Goal: Task Accomplishment & Management: Use online tool/utility

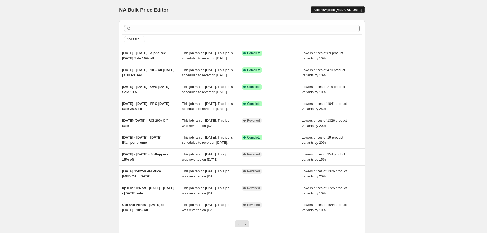
click at [358, 12] on button "Add new price [MEDICAL_DATA]" at bounding box center [338, 9] width 54 height 7
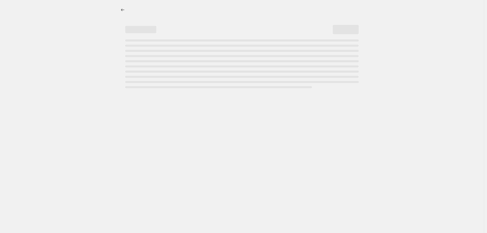
select select "percentage"
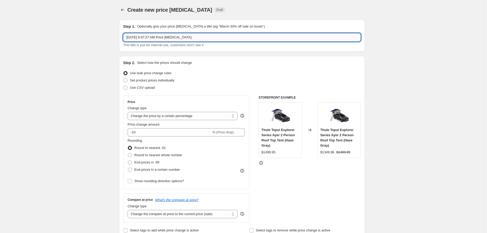
drag, startPoint x: 208, startPoint y: 38, endPoint x: 138, endPoint y: 36, distance: 69.7
click at [138, 36] on input "Aug 28, 2025, 9:47:27 AM Price change job" at bounding box center [242, 37] width 238 height 8
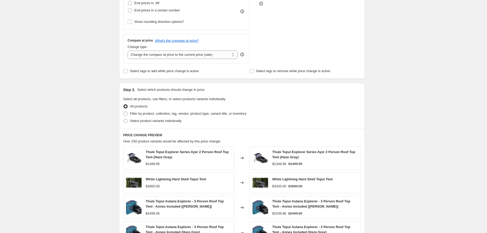
scroll to position [172, 0]
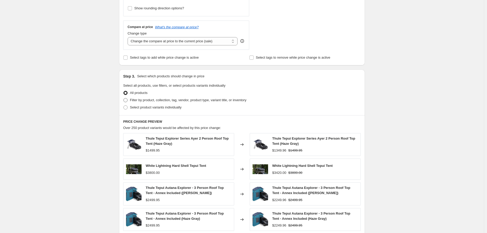
type input "Aug 28 - Sept 5 | Aluminess Labor Day 10% off sale"
click at [153, 98] on span "Filter by product, collection, tag, vendor, product type, variant title, or inv…" at bounding box center [188, 100] width 117 height 4
click at [124, 98] on input "Filter by product, collection, tag, vendor, product type, variant title, or inv…" at bounding box center [124, 98] width 0 height 0
radio input "true"
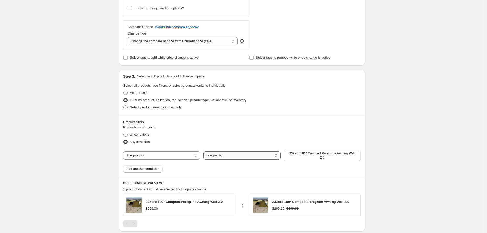
click at [213, 154] on select "Is equal to Is not equal to" at bounding box center [242, 155] width 77 height 8
click at [194, 154] on select "The product The product's collection The product's tag The product's vendor The…" at bounding box center [161, 155] width 77 height 8
select select "vendor"
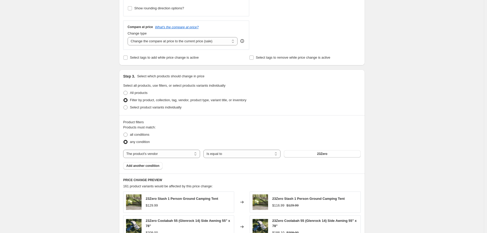
click at [316, 154] on button "23Zero" at bounding box center [322, 153] width 77 height 7
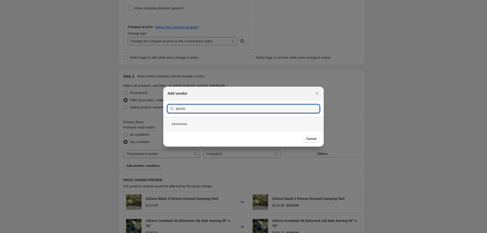
type input "alumin"
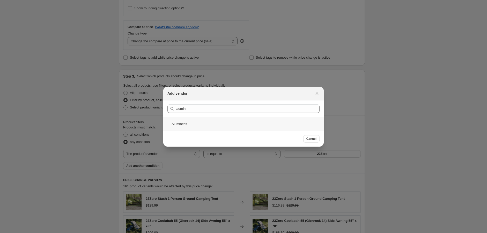
click at [195, 122] on div "Aluminess" at bounding box center [243, 124] width 161 height 14
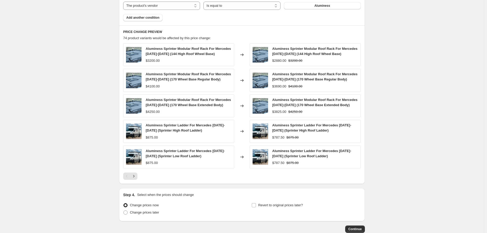
scroll to position [362, 0]
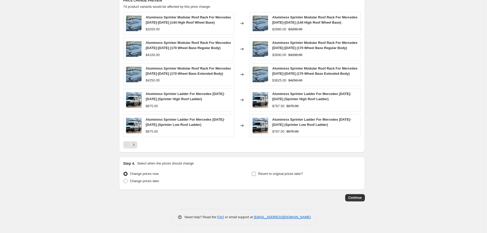
click at [275, 173] on span "Revert to original prices later?" at bounding box center [280, 173] width 45 height 4
click at [256, 173] on input "Revert to original prices later?" at bounding box center [254, 173] width 4 height 4
checkbox input "true"
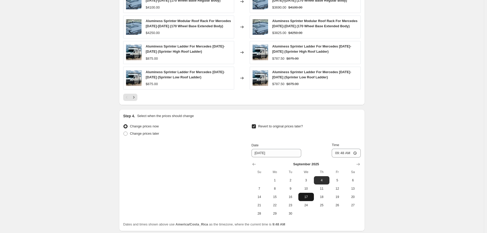
scroll to position [449, 0]
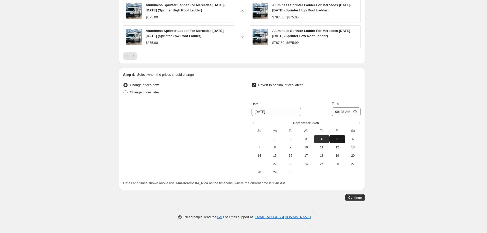
click at [338, 141] on span "5" at bounding box center [337, 139] width 11 height 4
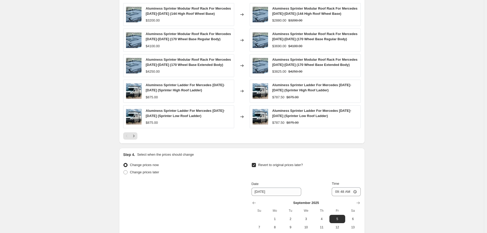
scroll to position [431, 0]
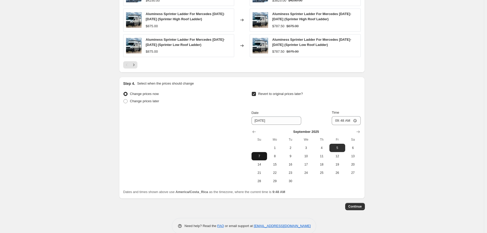
click at [265, 158] on span "7" at bounding box center [259, 156] width 11 height 4
type input "9/7/2025"
click at [357, 125] on input "09:48" at bounding box center [346, 120] width 29 height 9
type input "12:50"
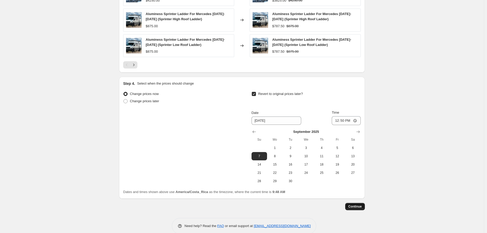
click at [359, 208] on span "Continue" at bounding box center [355, 206] width 13 height 4
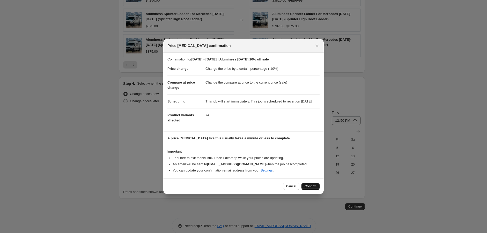
click at [303, 189] on button "Confirm" at bounding box center [311, 185] width 18 height 7
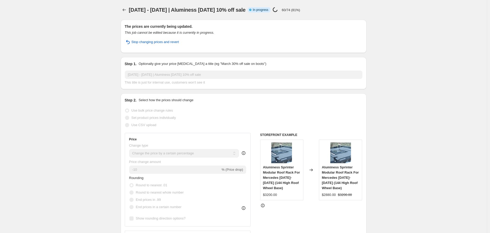
select select "percentage"
select select "vendor"
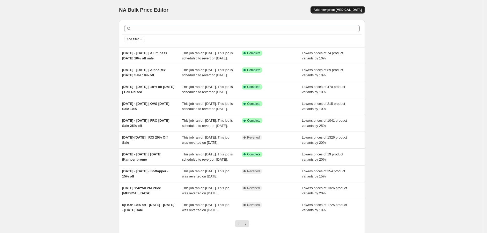
click at [329, 11] on span "Add new price change job" at bounding box center [338, 10] width 48 height 4
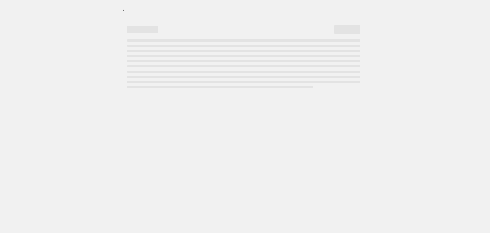
select select "percentage"
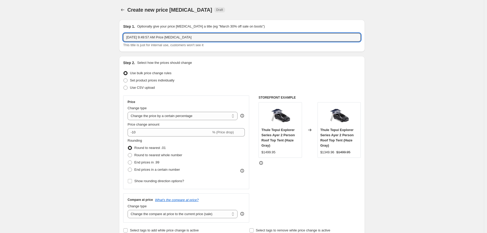
drag, startPoint x: 212, startPoint y: 35, endPoint x: 111, endPoint y: 34, distance: 100.2
click at [151, 39] on input "Aug 28, 2025, 9:49:57 AM Price change job" at bounding box center [242, 37] width 238 height 8
drag, startPoint x: 207, startPoint y: 37, endPoint x: 139, endPoint y: 35, distance: 68.1
click at [139, 35] on input "Aug 28, 2025, 9:49:57 AM Price change job" at bounding box center [242, 37] width 238 height 8
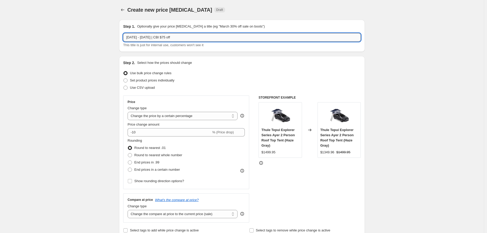
click at [196, 34] on input "Aug 28 - Sept 3 | CBI $75 off" at bounding box center [242, 37] width 238 height 8
type input "Aug 28 - Sept 3 | CBI $75 off Covert Bumpers - Skid Plates - Rock Sliders"
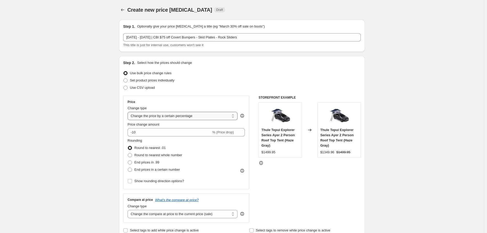
click at [229, 116] on select "Change the price to a certain amount Change the price by a certain amount Chang…" at bounding box center [183, 116] width 110 height 8
select select "by"
click at [129, 112] on select "Change the price to a certain amount Change the price by a certain amount Chang…" at bounding box center [183, 116] width 110 height 8
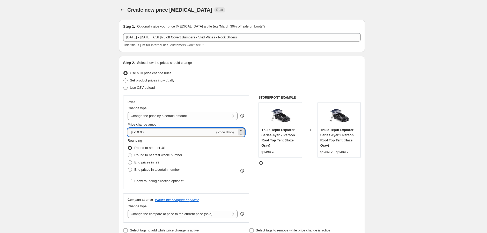
click at [183, 132] on input "-10.00" at bounding box center [174, 132] width 81 height 8
type input "7"
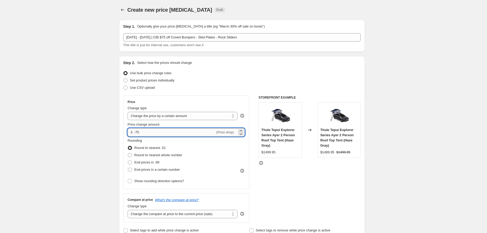
type input "-75.00"
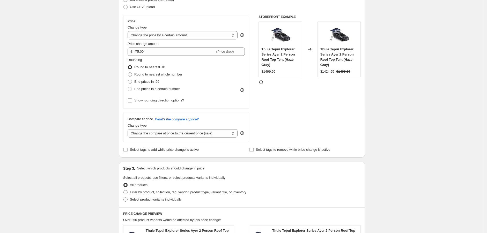
scroll to position [86, 0]
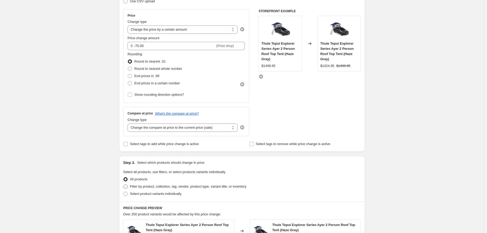
click at [142, 186] on span "Filter by product, collection, tag, vendor, product type, variant title, or inv…" at bounding box center [188, 186] width 117 height 4
click at [124, 184] on input "Filter by product, collection, tag, vendor, product type, variant title, or inv…" at bounding box center [124, 184] width 0 height 0
radio input "true"
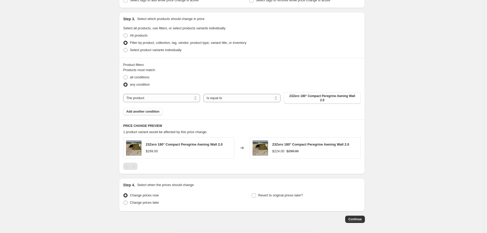
scroll to position [230, 0]
click at [172, 50] on span "Select product variants individually" at bounding box center [156, 50] width 52 height 4
click at [124, 48] on input "Select product variants individually" at bounding box center [124, 48] width 0 height 0
radio input "true"
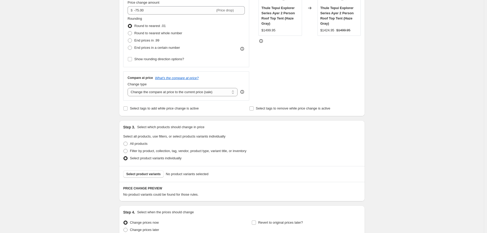
scroll to position [170, 0]
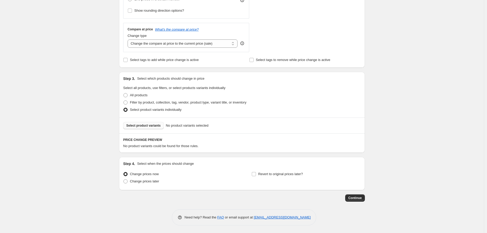
click at [142, 125] on span "Select product variants" at bounding box center [143, 125] width 34 height 4
